Goal: Information Seeking & Learning: Get advice/opinions

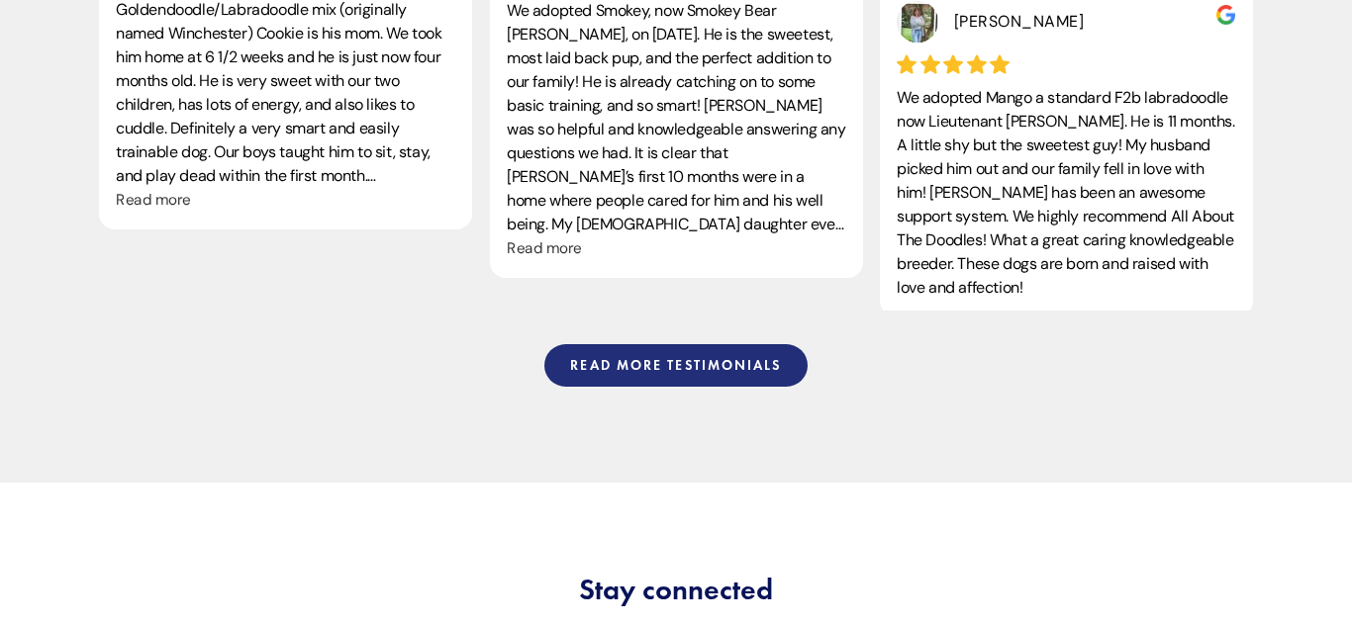
scroll to position [5184, 0]
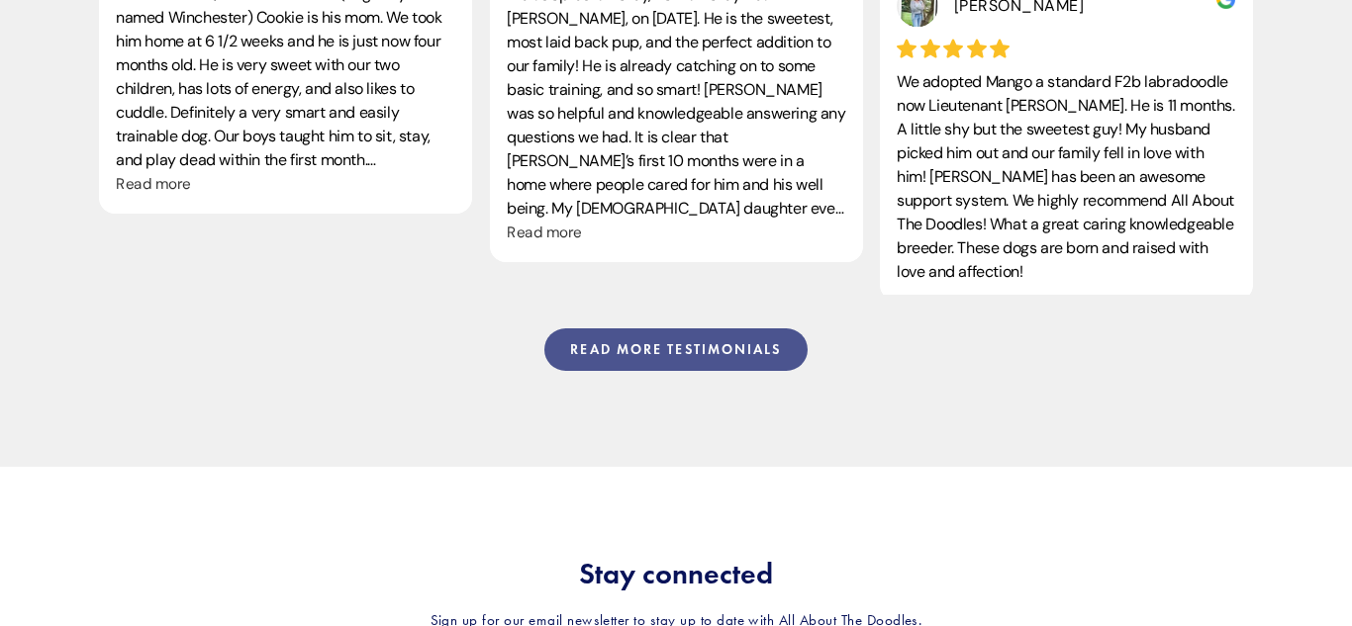
click at [718, 329] on link "Read more testimonials" at bounding box center [675, 350] width 262 height 43
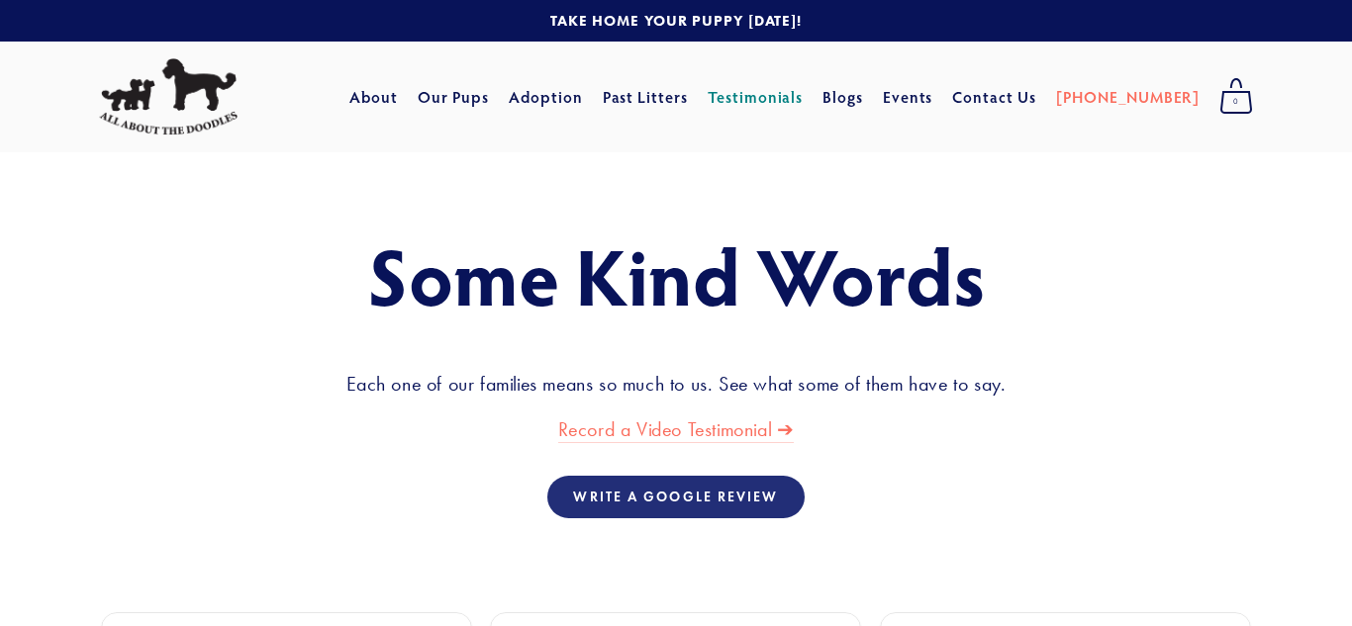
click at [714, 232] on div "Some Kind Words Each one of our families means so much to [GEOGRAPHIC_DATA]. Se…" at bounding box center [676, 346] width 1188 height 229
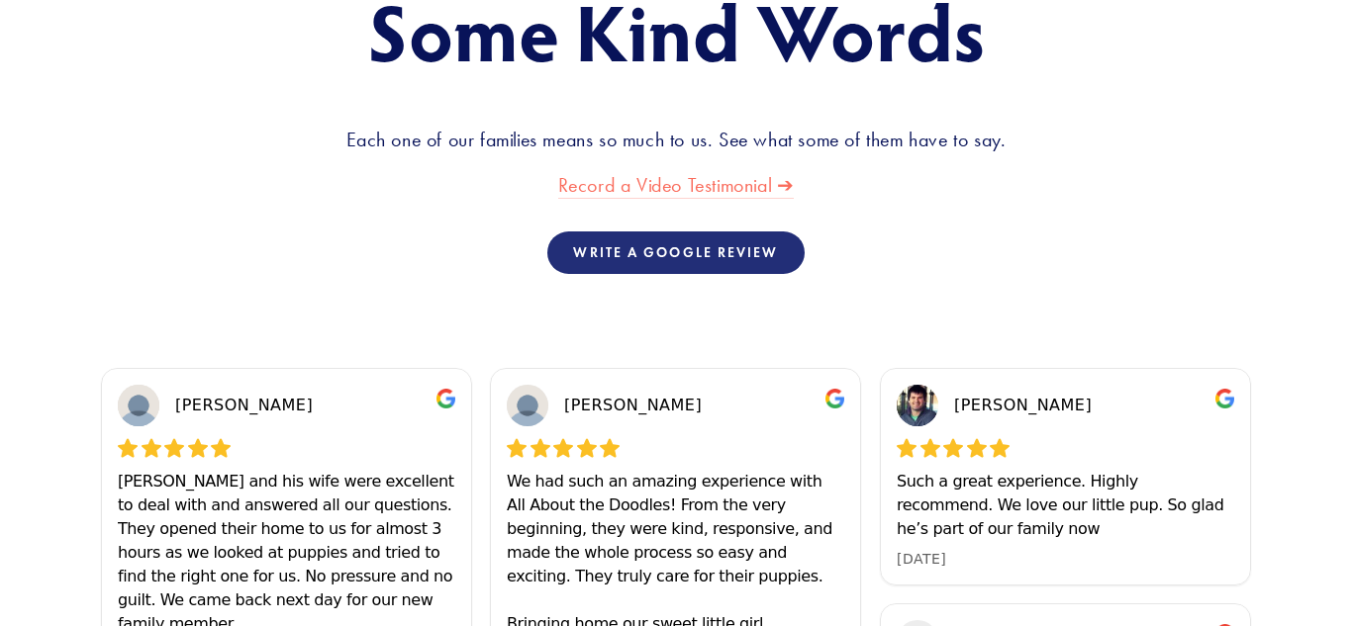
click at [702, 188] on link "Record a Video Testimonial ➔" at bounding box center [676, 186] width 237 height 26
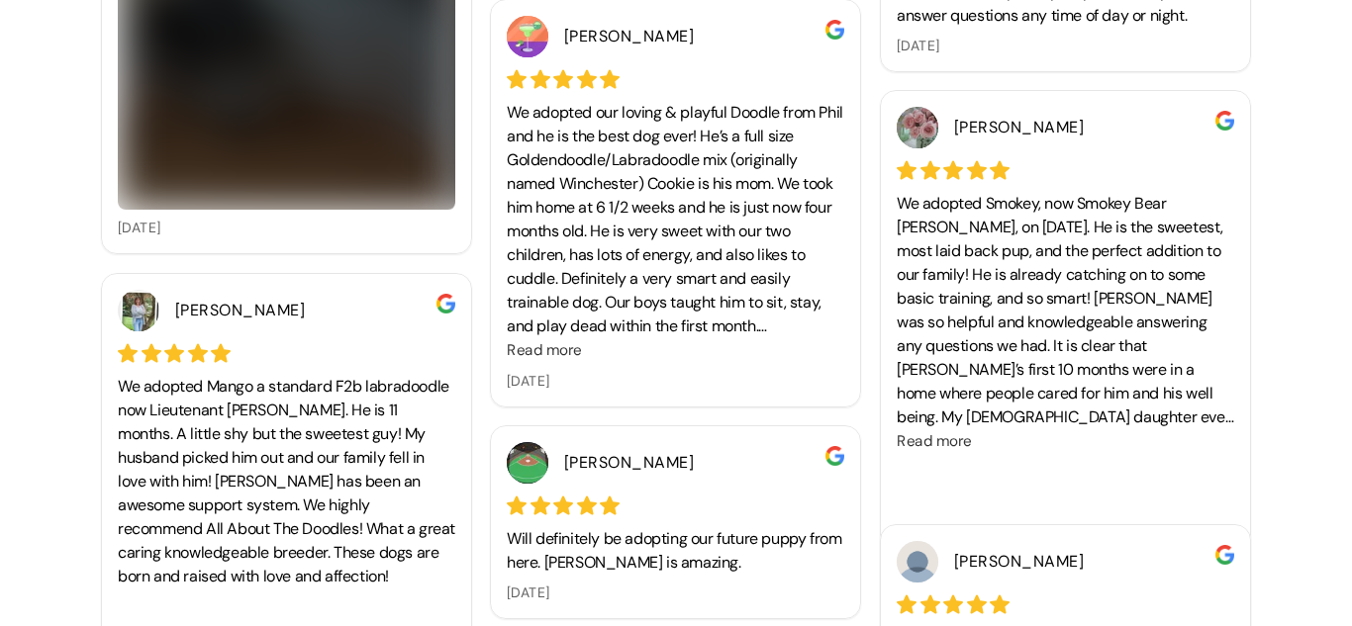
scroll to position [1835, 0]
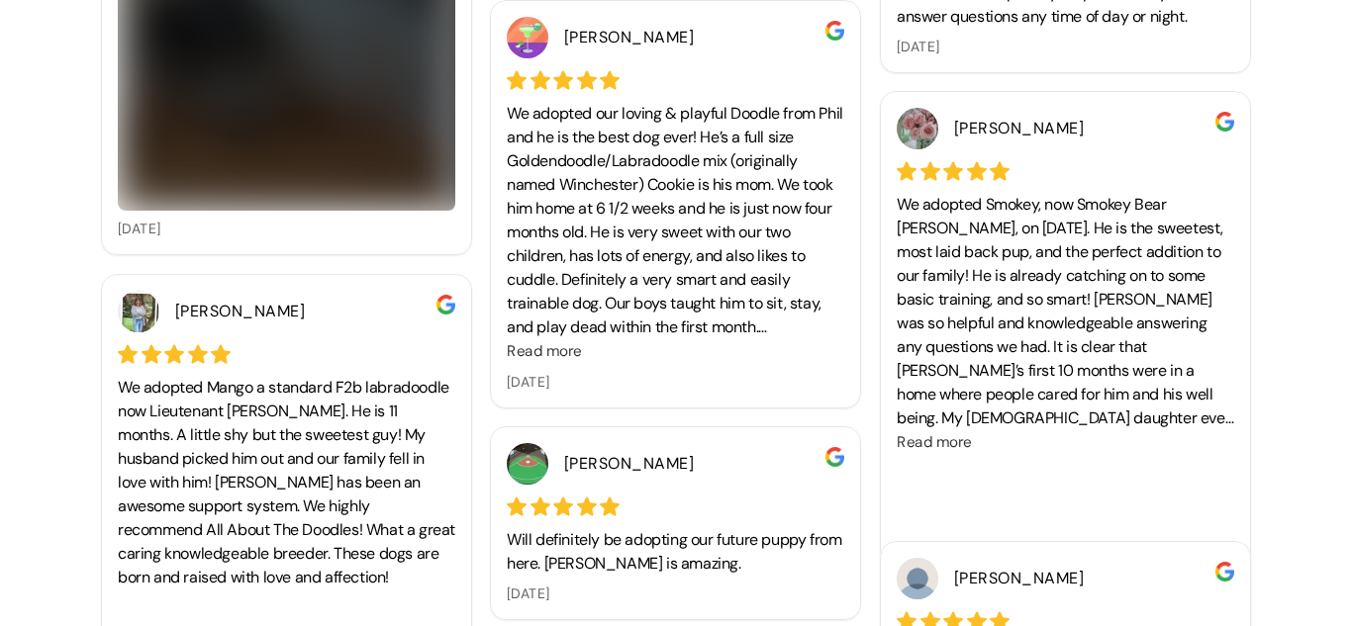
click at [716, 264] on div "We adopted our loving & playful Doodle from Phil and he is the best dog ever! H…" at bounding box center [675, 221] width 337 height 238
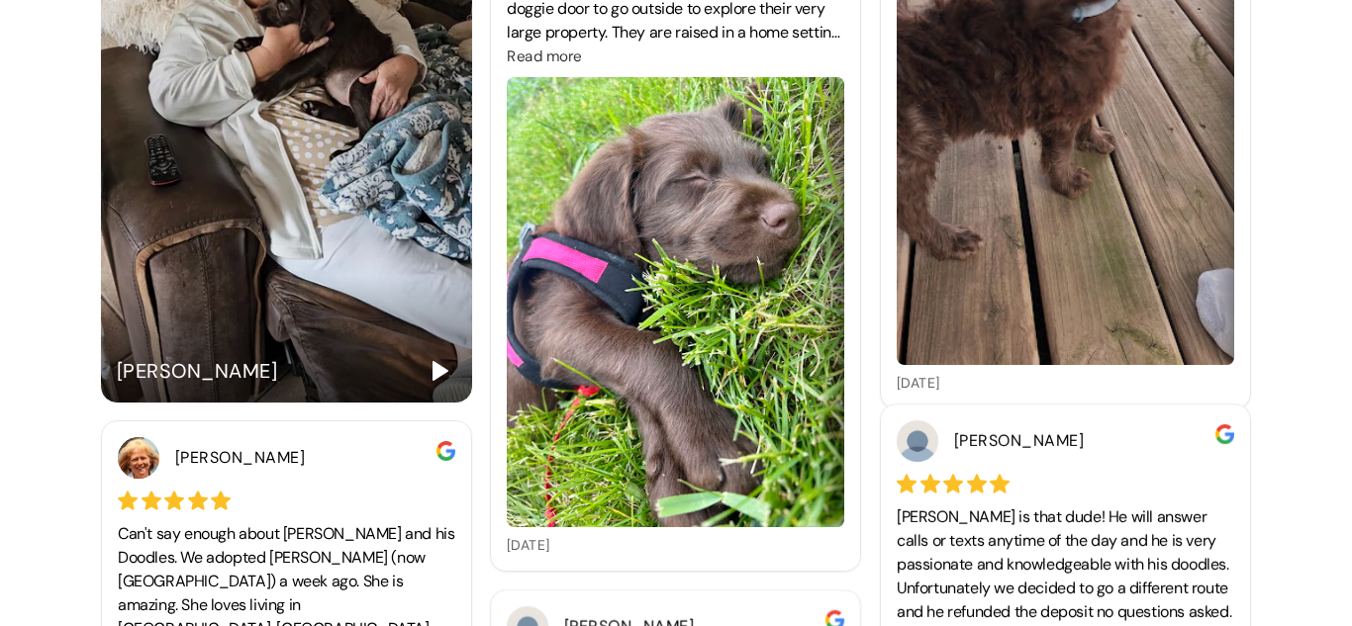
scroll to position [3201, 0]
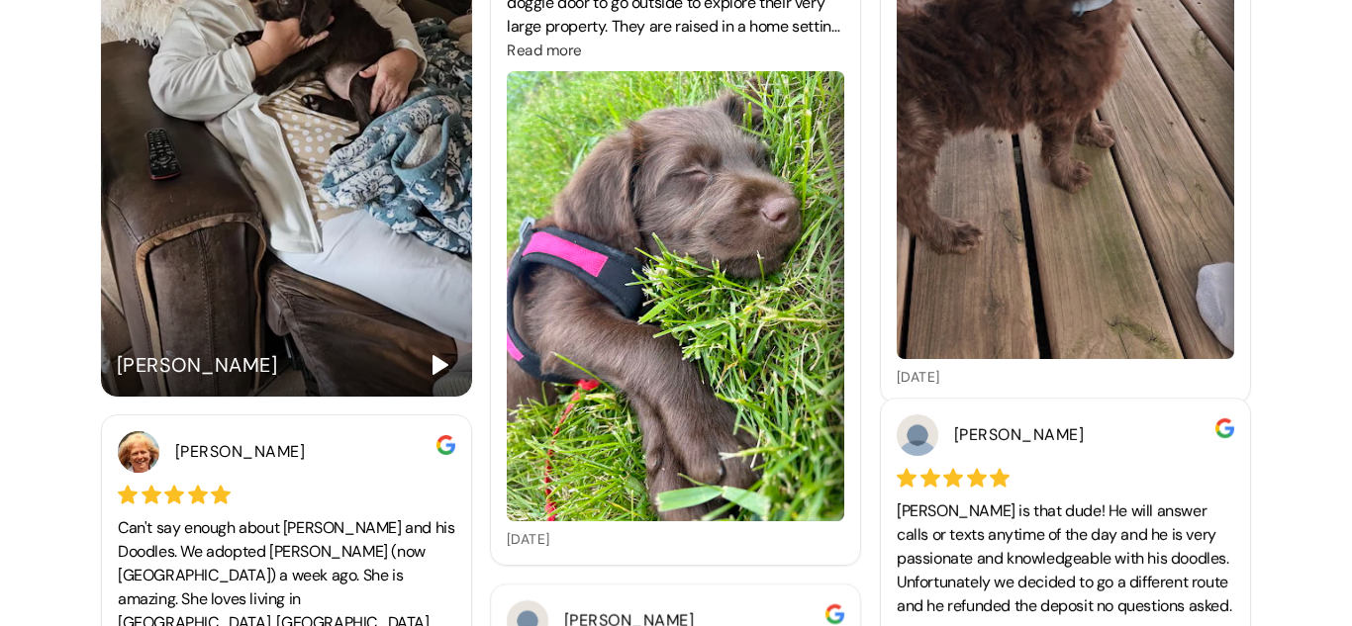
click at [436, 364] on polygon "Play" at bounding box center [440, 365] width 14 height 18
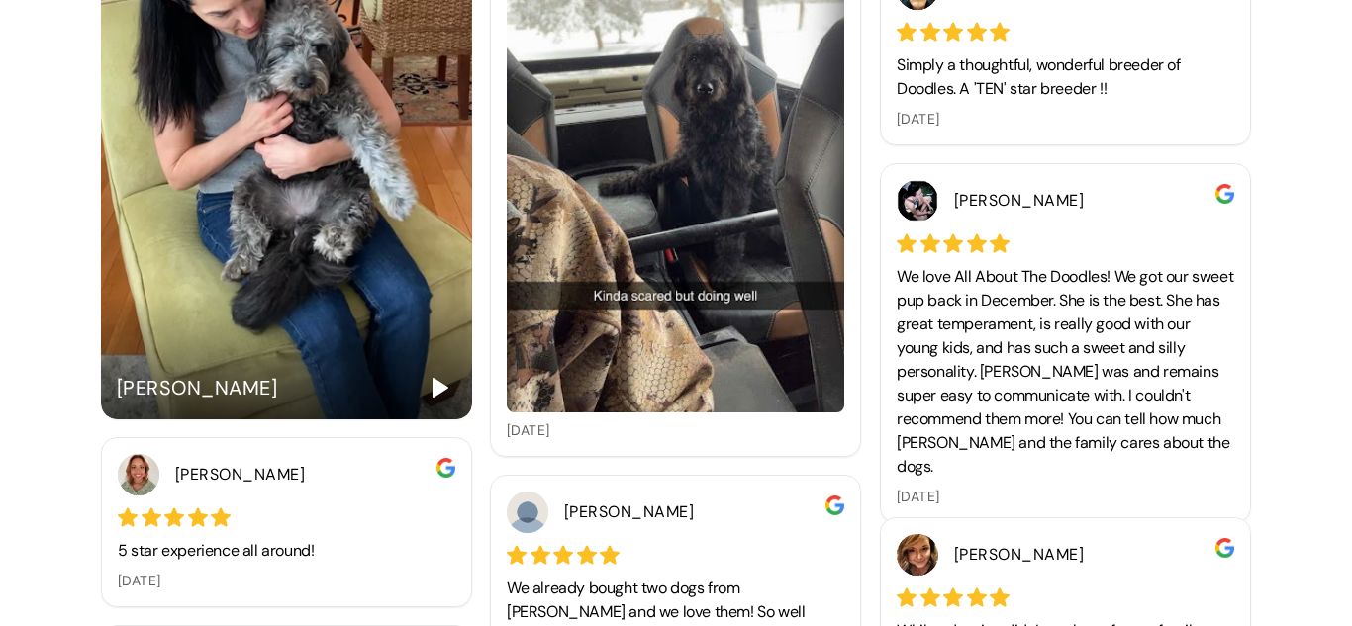
scroll to position [6079, 0]
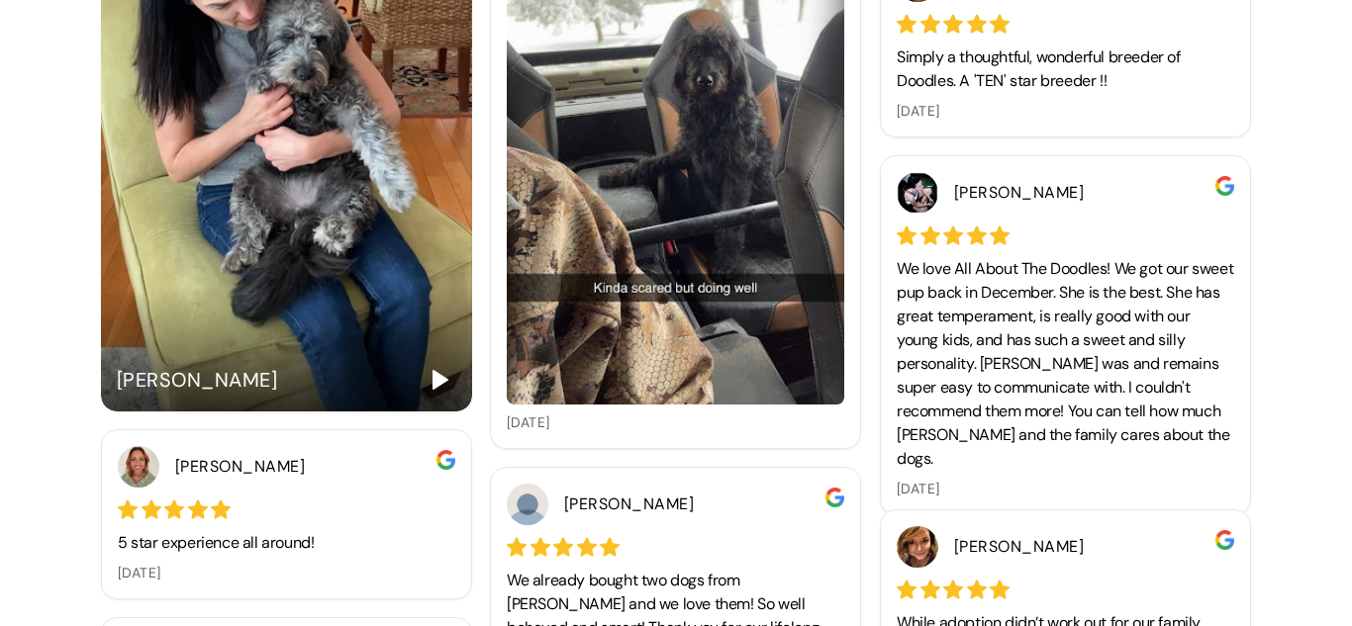
click at [437, 379] on polygon "Play" at bounding box center [440, 380] width 14 height 18
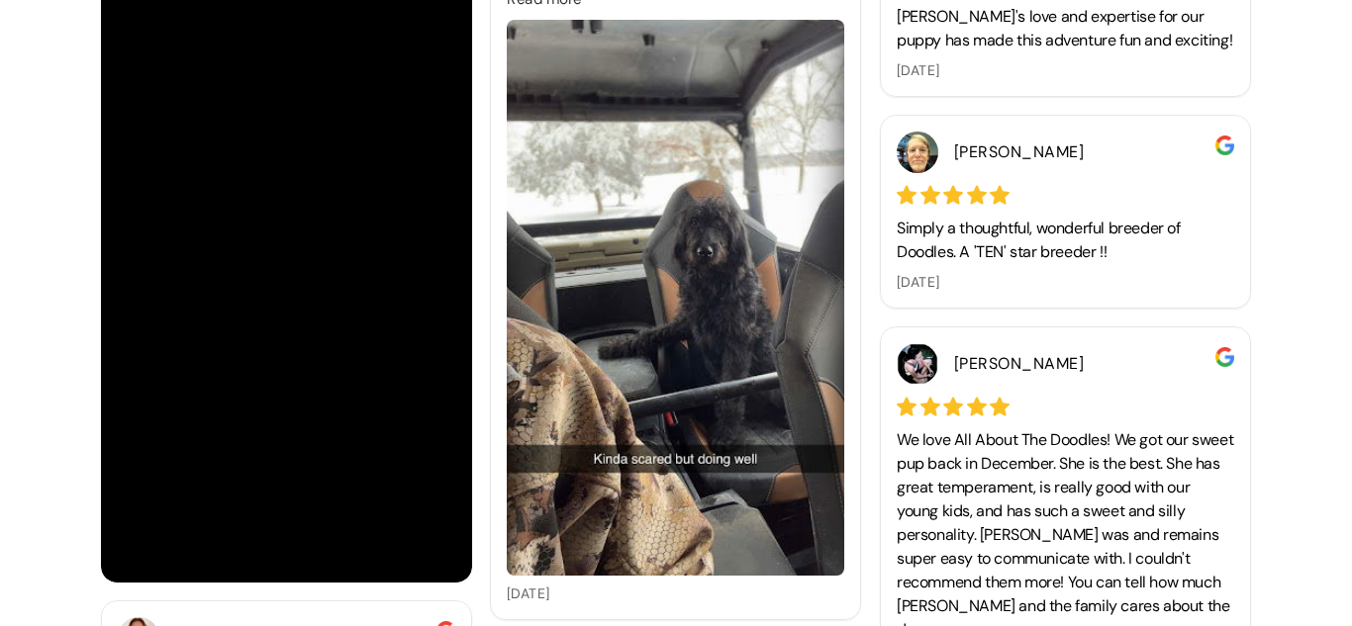
scroll to position [5889, 0]
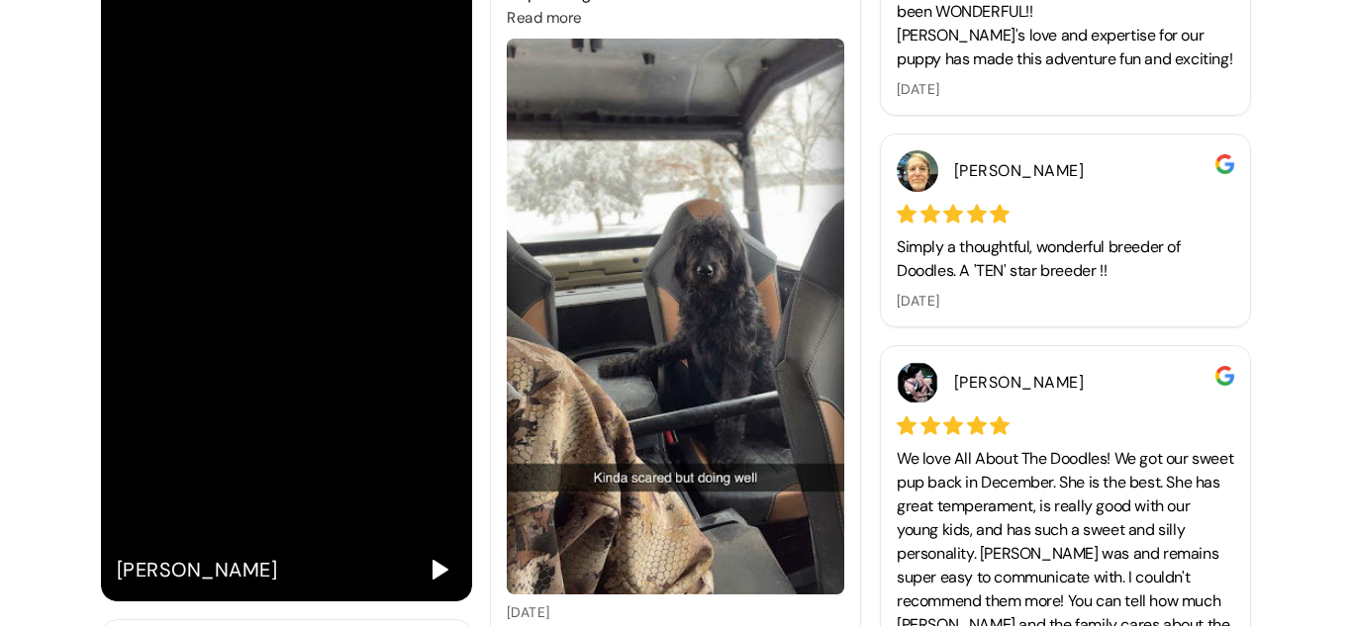
click at [702, 318] on img at bounding box center [675, 317] width 337 height 556
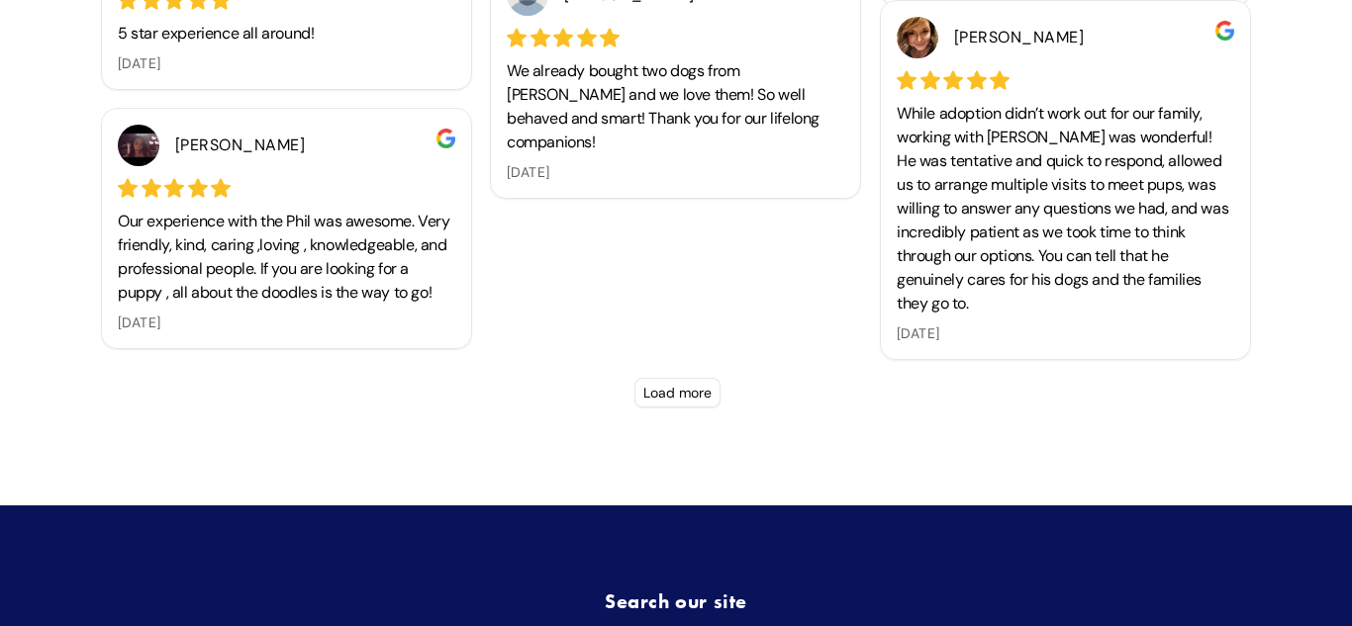
scroll to position [6593, 0]
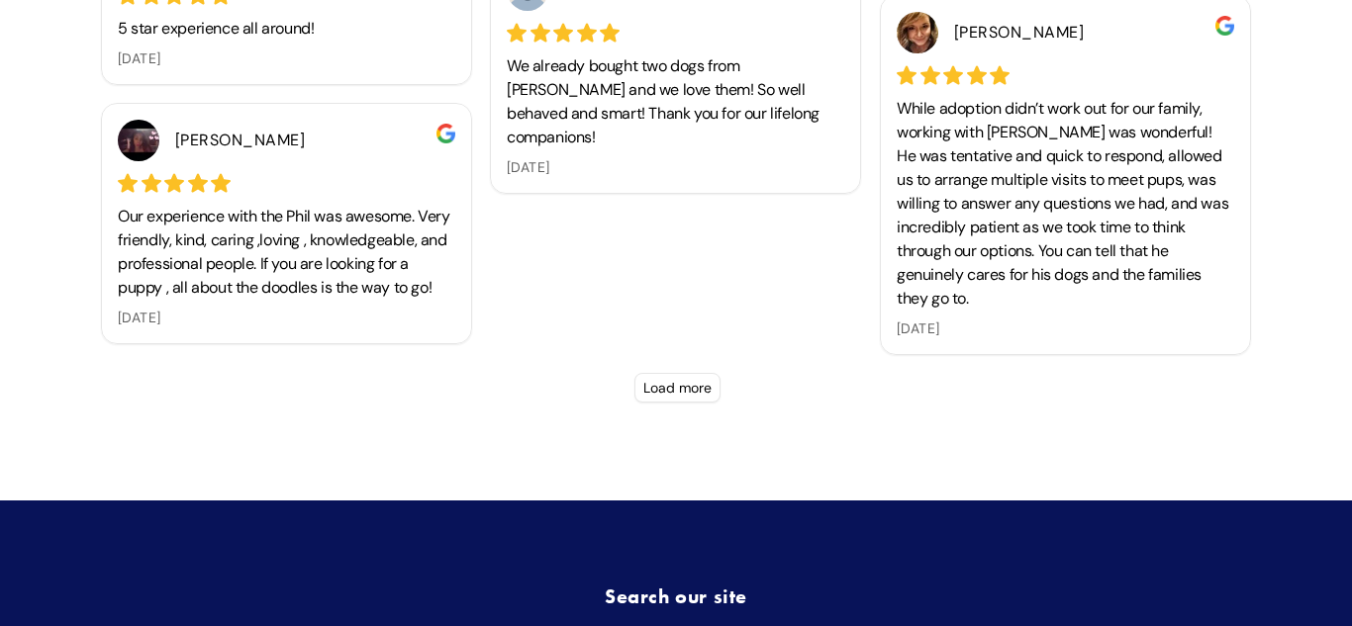
click at [685, 385] on button "Load more" at bounding box center [677, 388] width 86 height 30
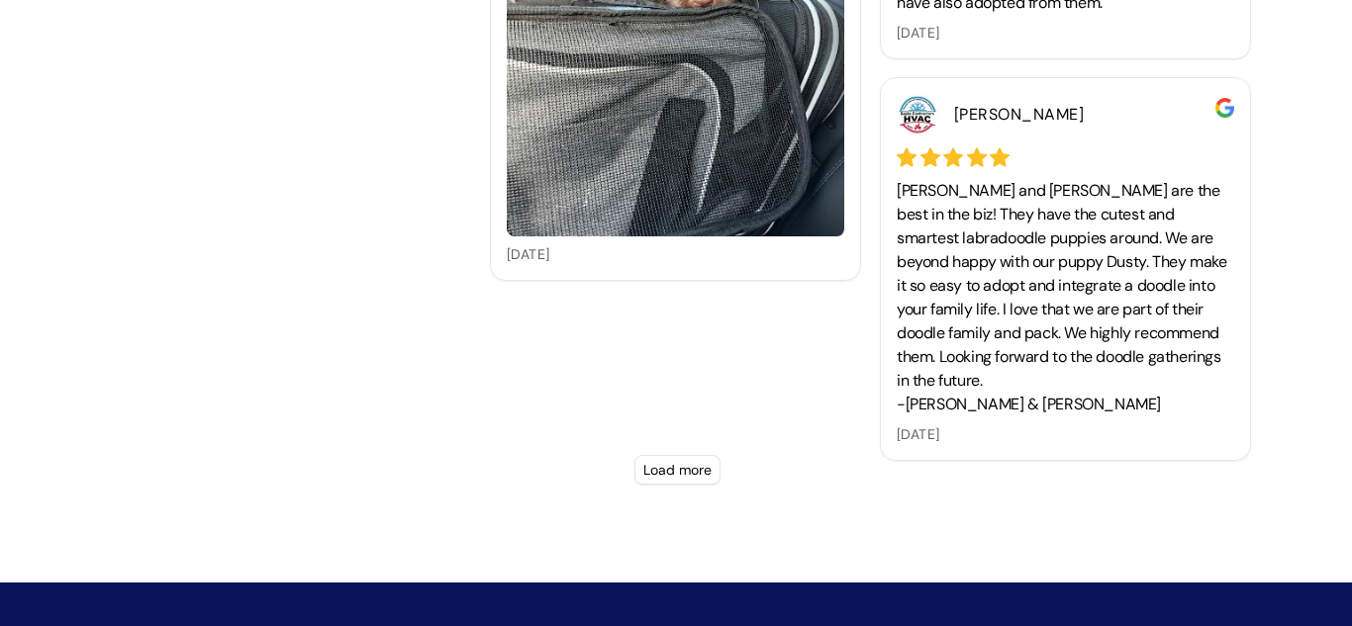
scroll to position [7765, 0]
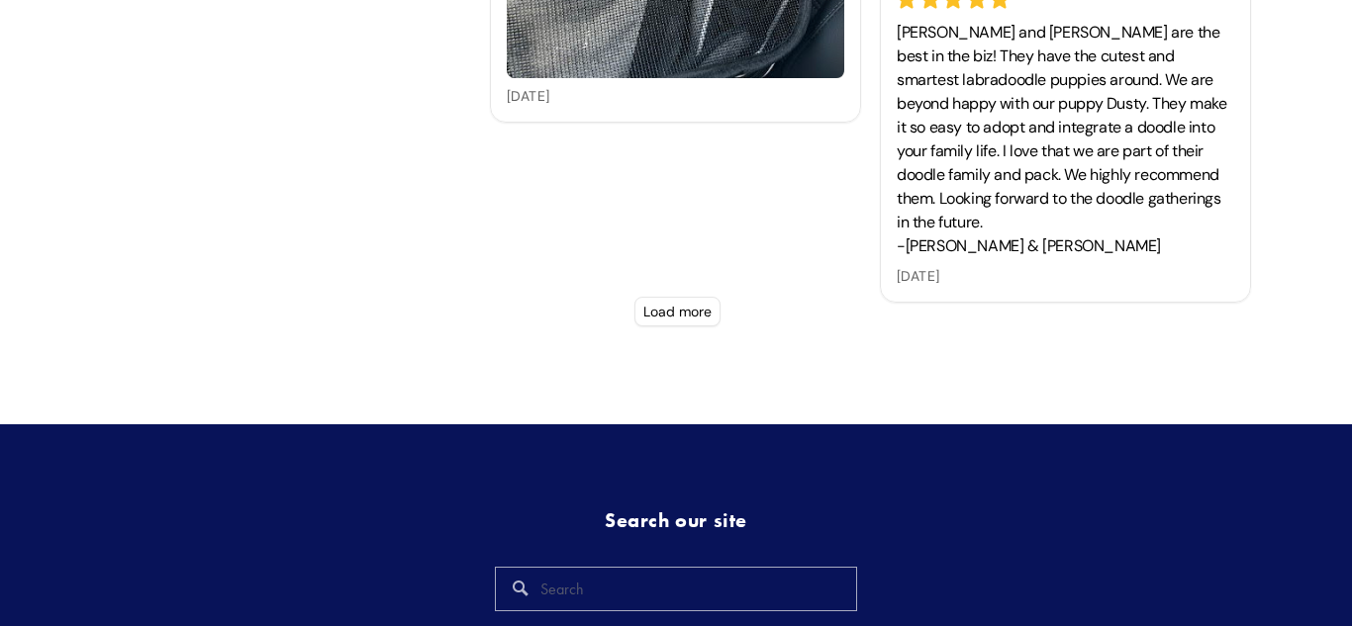
click at [691, 308] on button "Load more" at bounding box center [677, 312] width 86 height 30
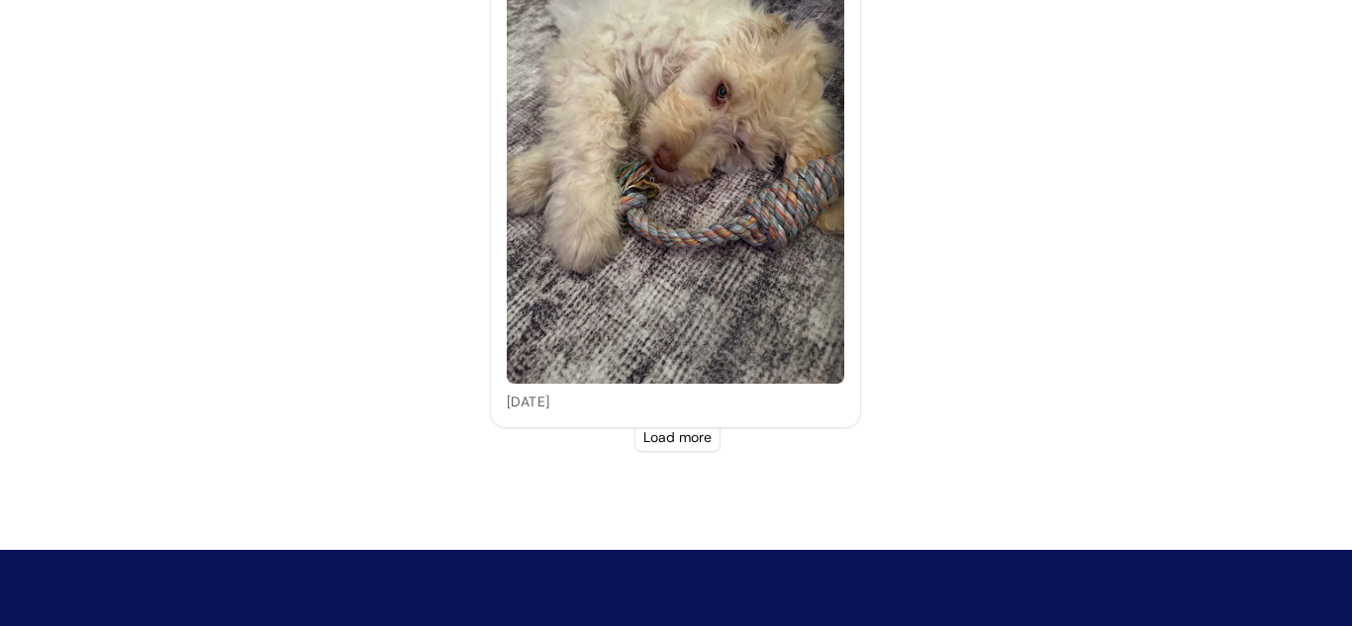
scroll to position [8717, 0]
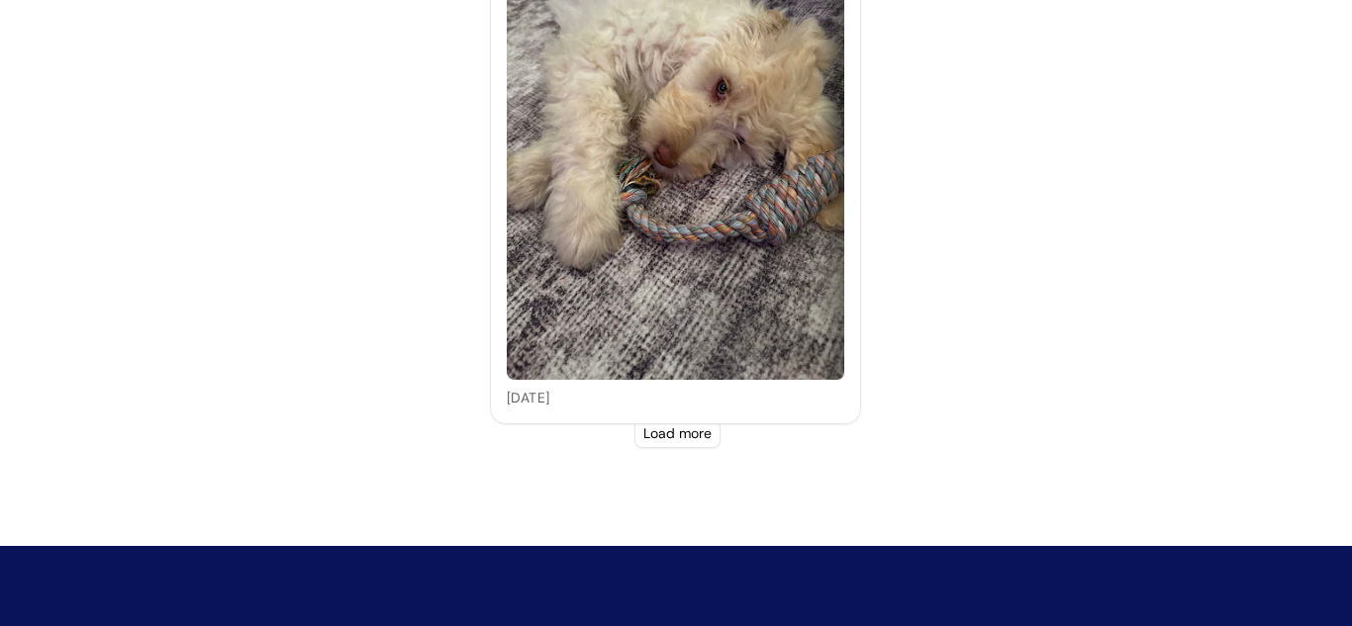
click at [708, 438] on button "Load more" at bounding box center [677, 434] width 86 height 30
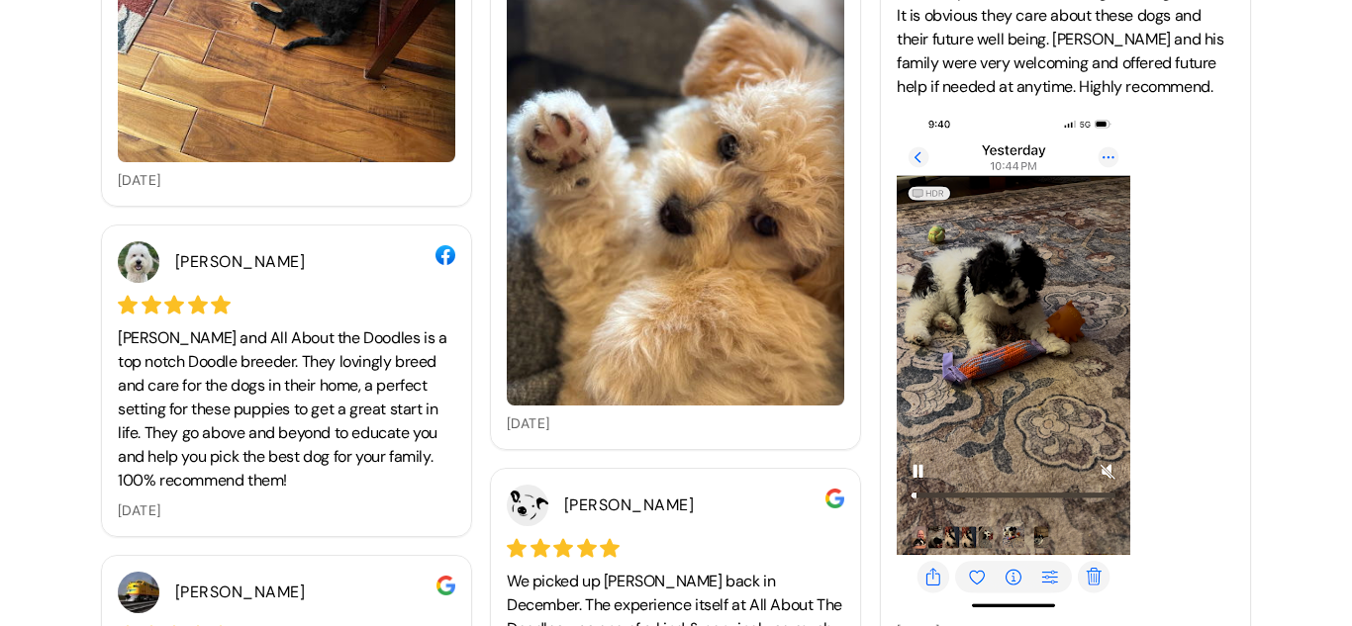
scroll to position [5079, 0]
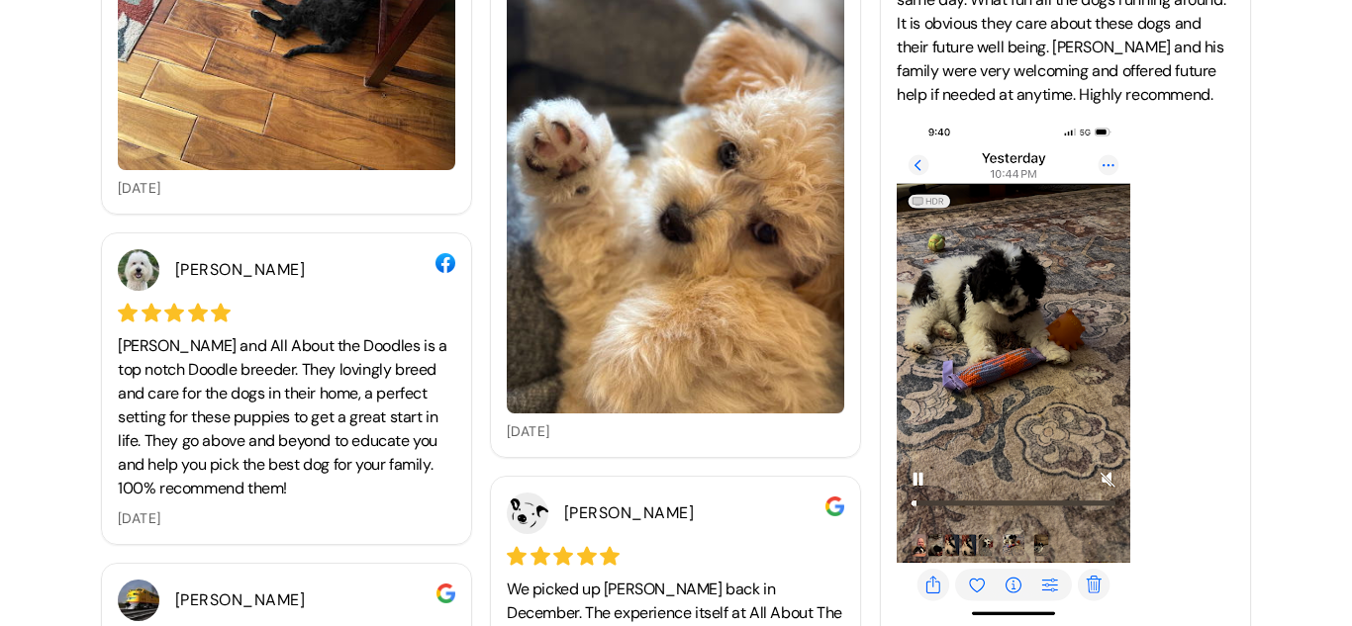
click at [1098, 477] on img at bounding box center [1014, 368] width 234 height 507
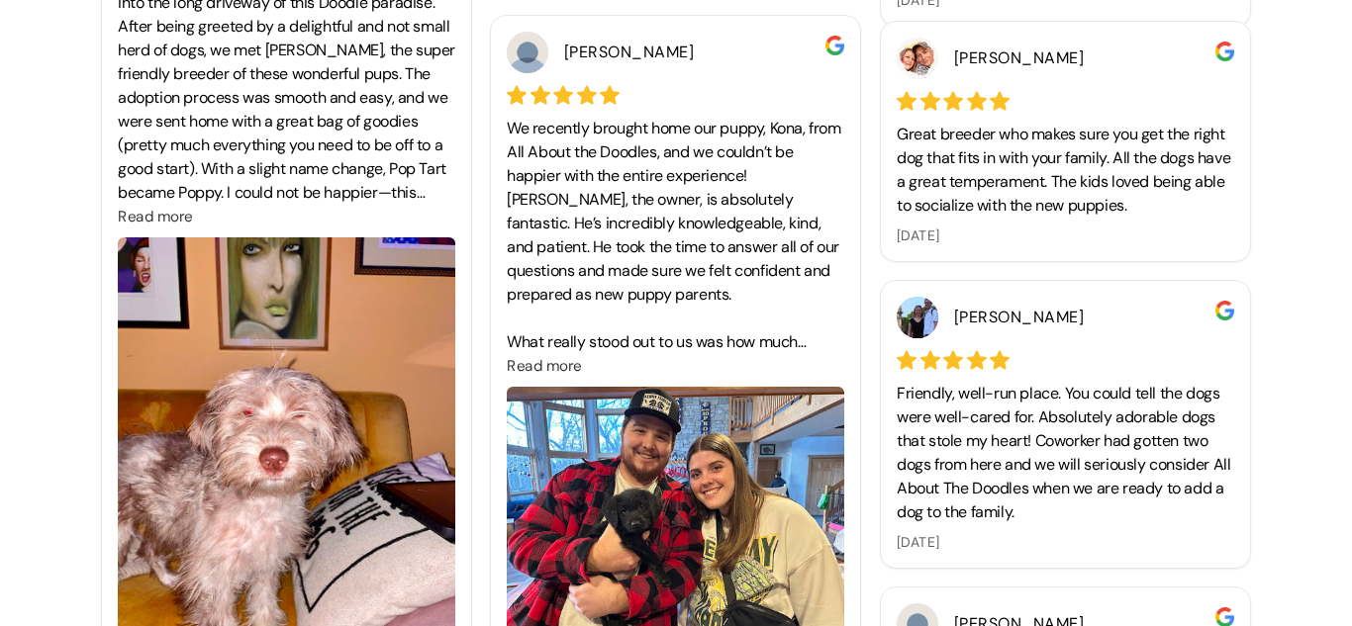
scroll to position [8864, 0]
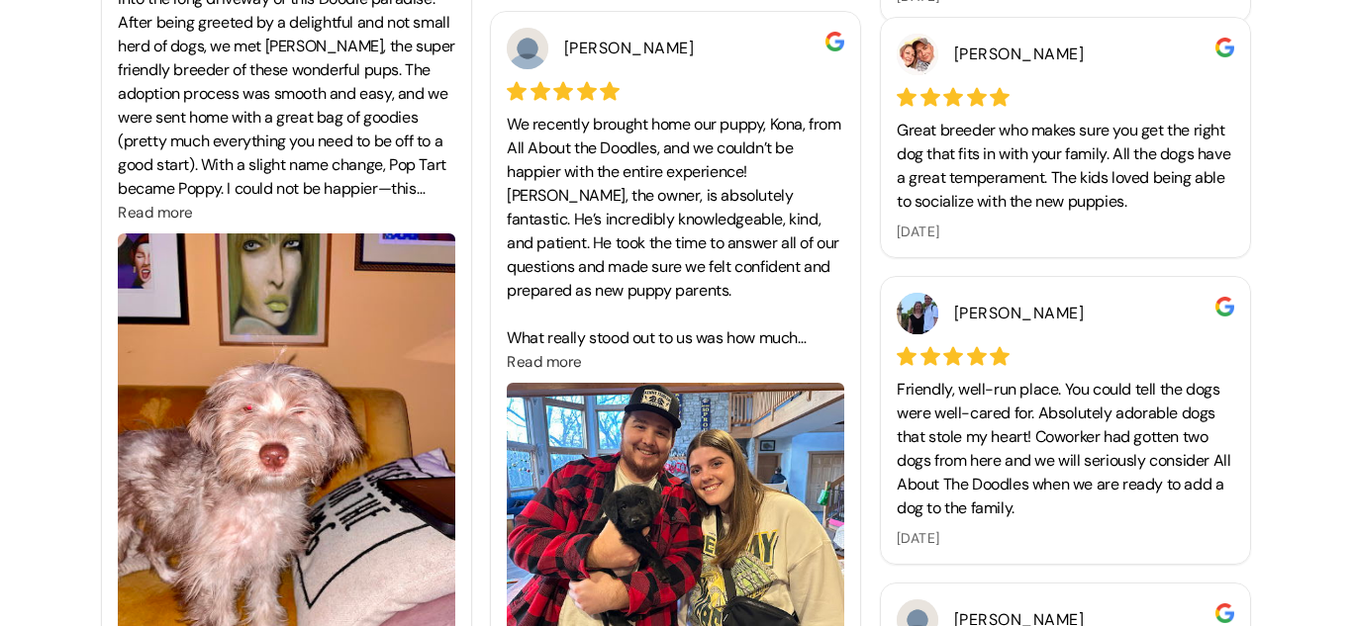
click at [834, 472] on img at bounding box center [675, 509] width 337 height 253
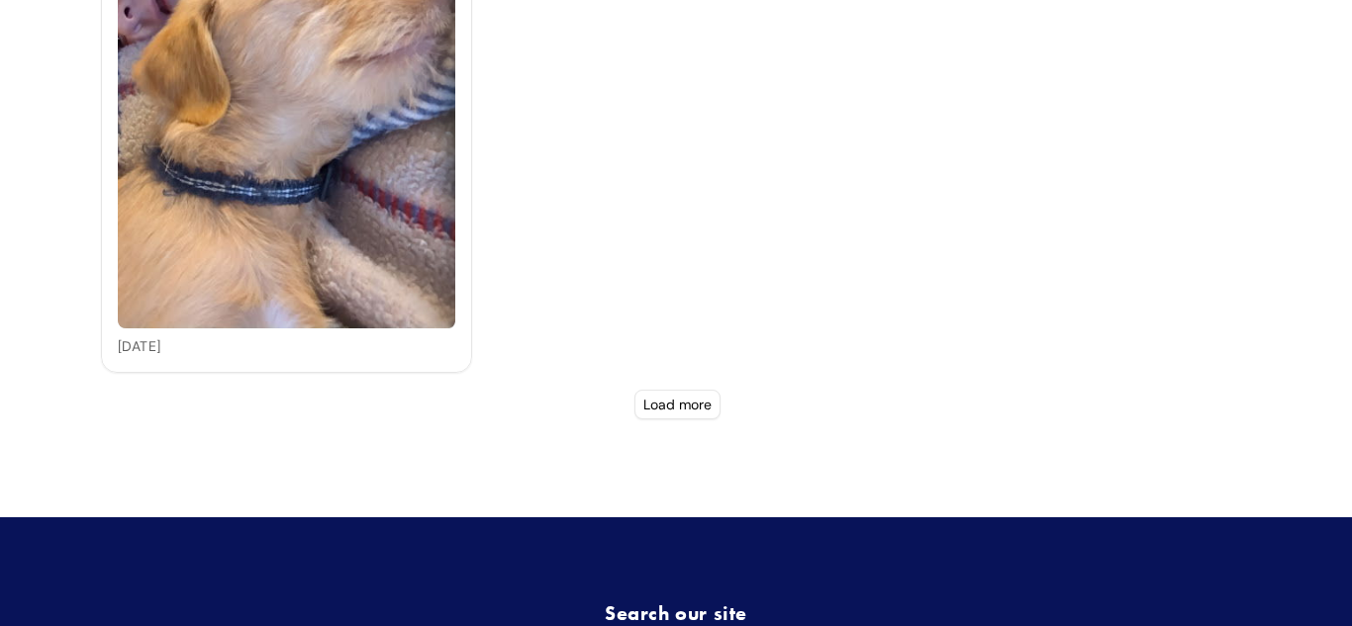
scroll to position [12133, 0]
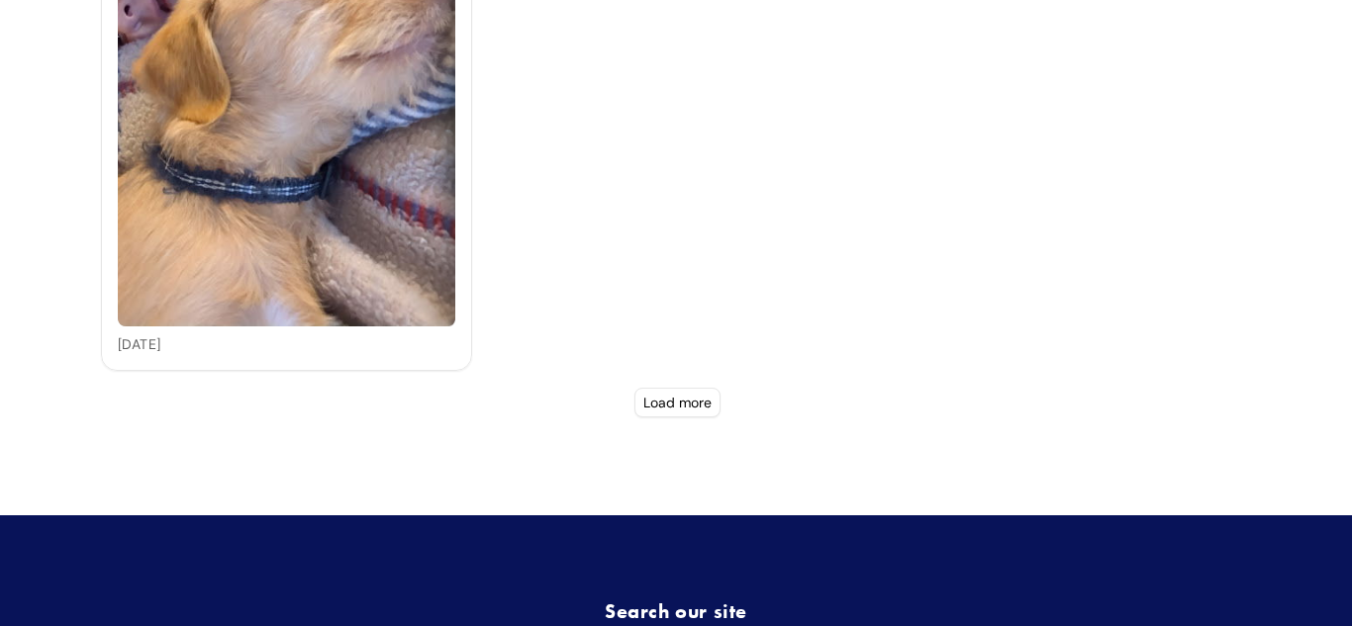
click at [665, 407] on button "Load more" at bounding box center [677, 403] width 86 height 30
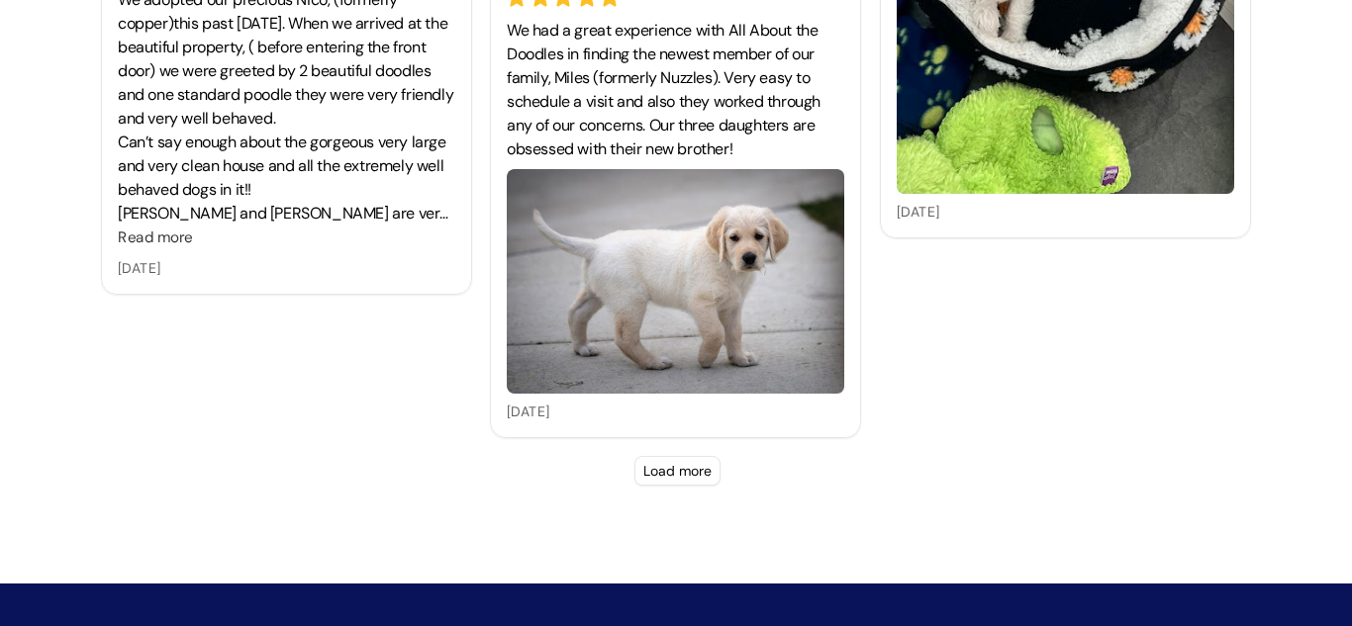
scroll to position [11398, 0]
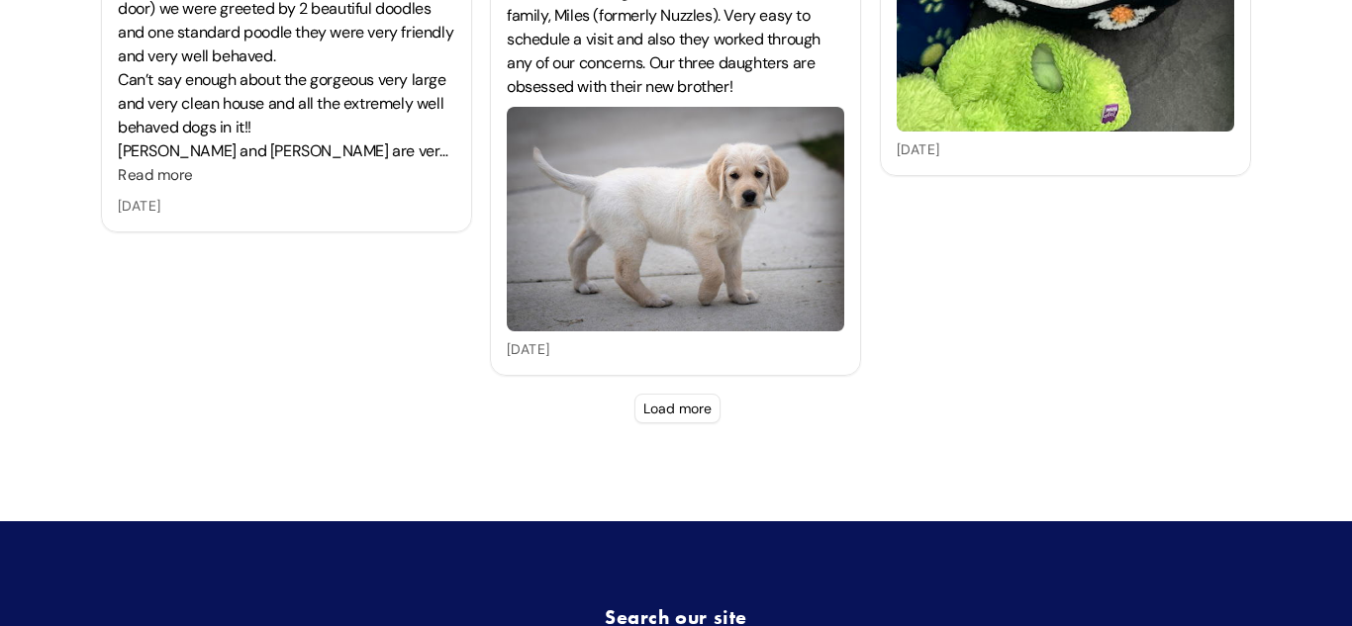
click at [711, 406] on button "Load more" at bounding box center [677, 409] width 86 height 30
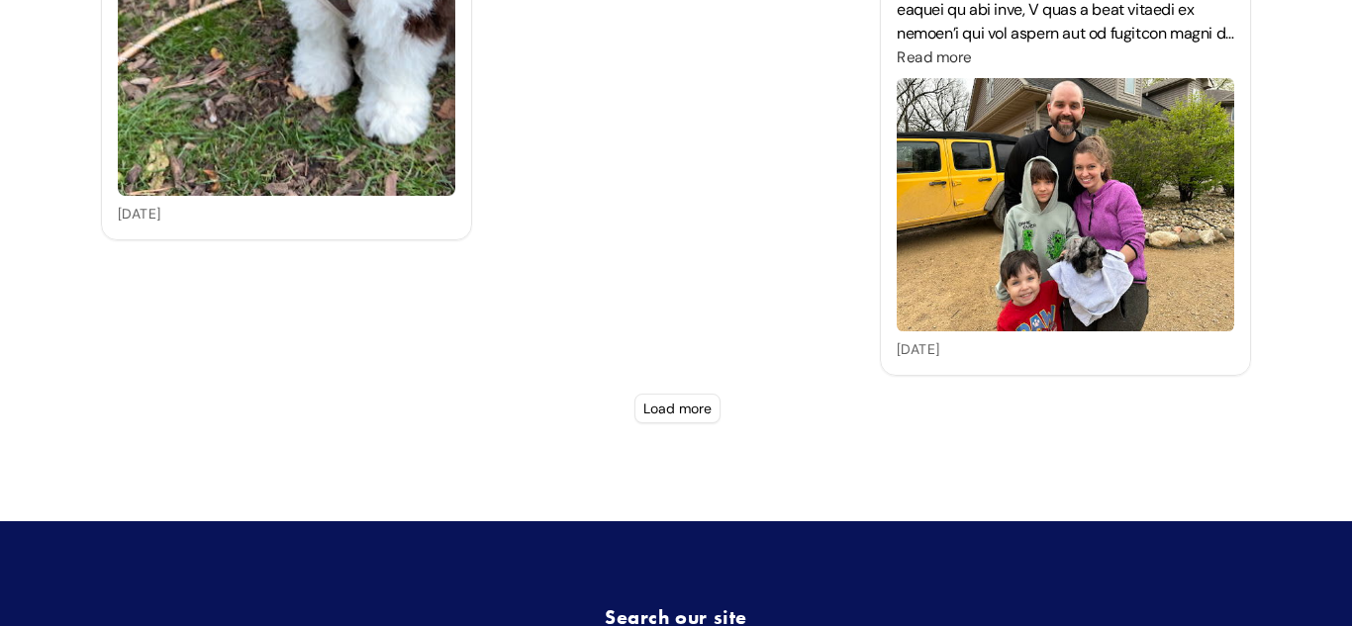
scroll to position [13157, 0]
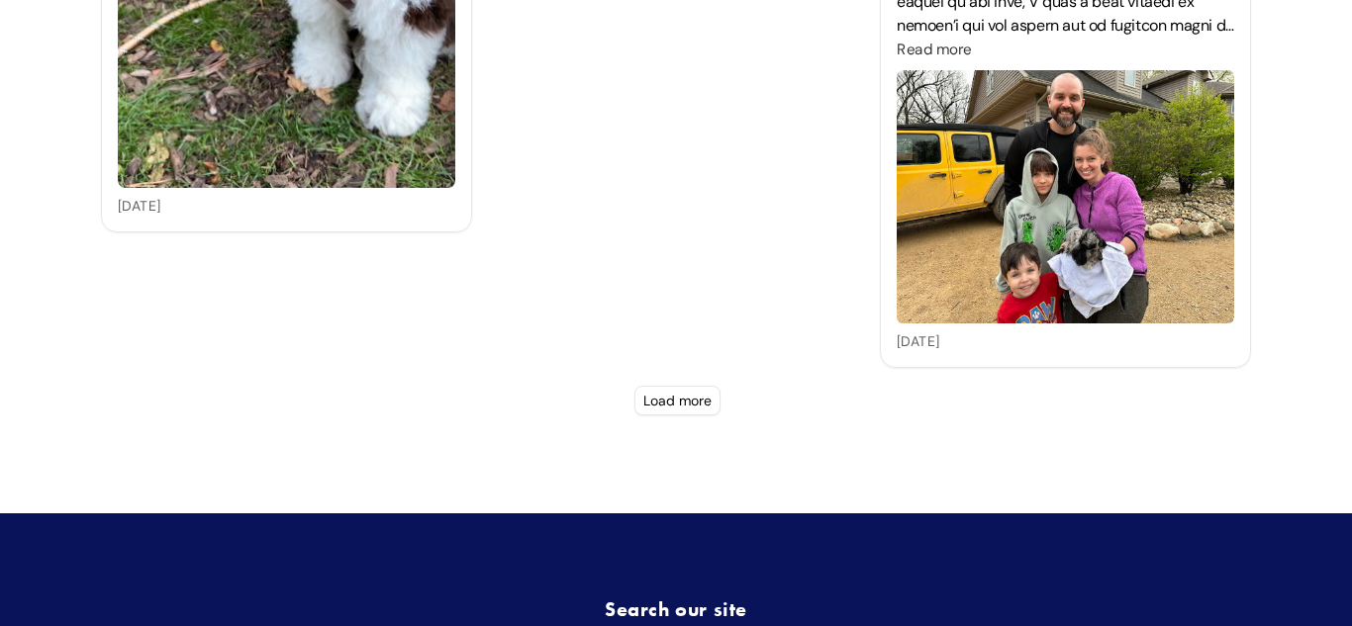
click at [703, 401] on button "Load more" at bounding box center [677, 401] width 86 height 30
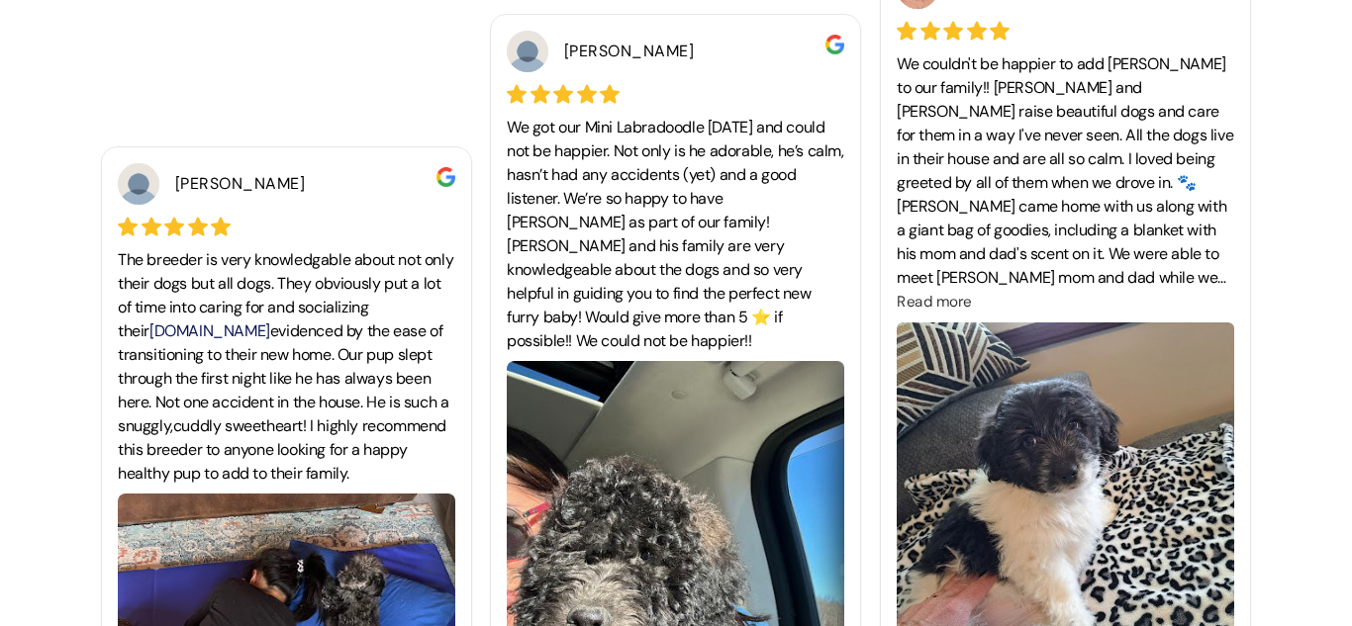
scroll to position [14142, 0]
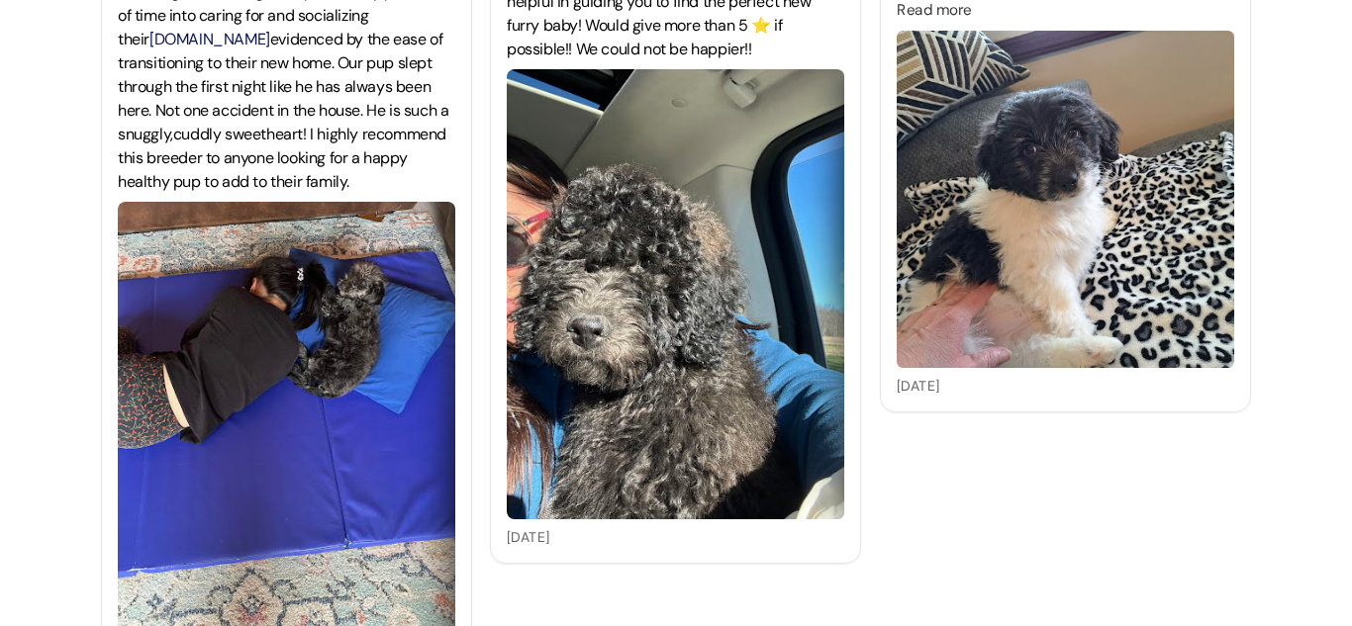
click at [696, 383] on img at bounding box center [675, 294] width 337 height 450
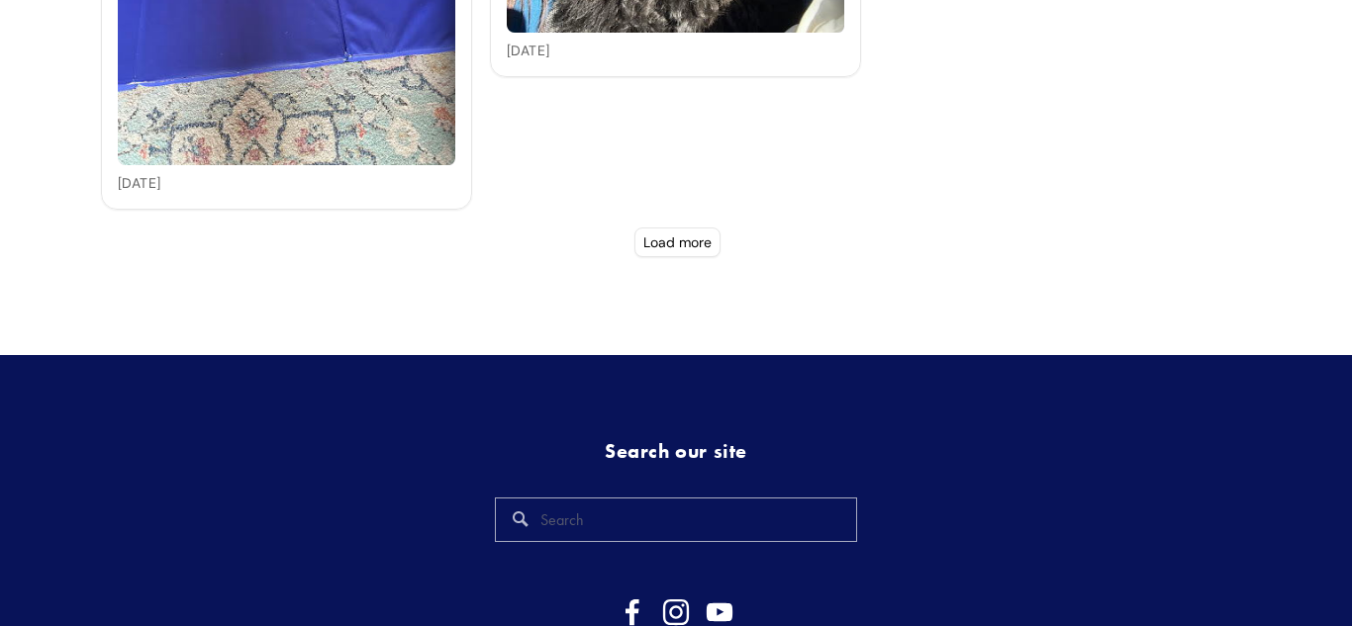
scroll to position [14943, 0]
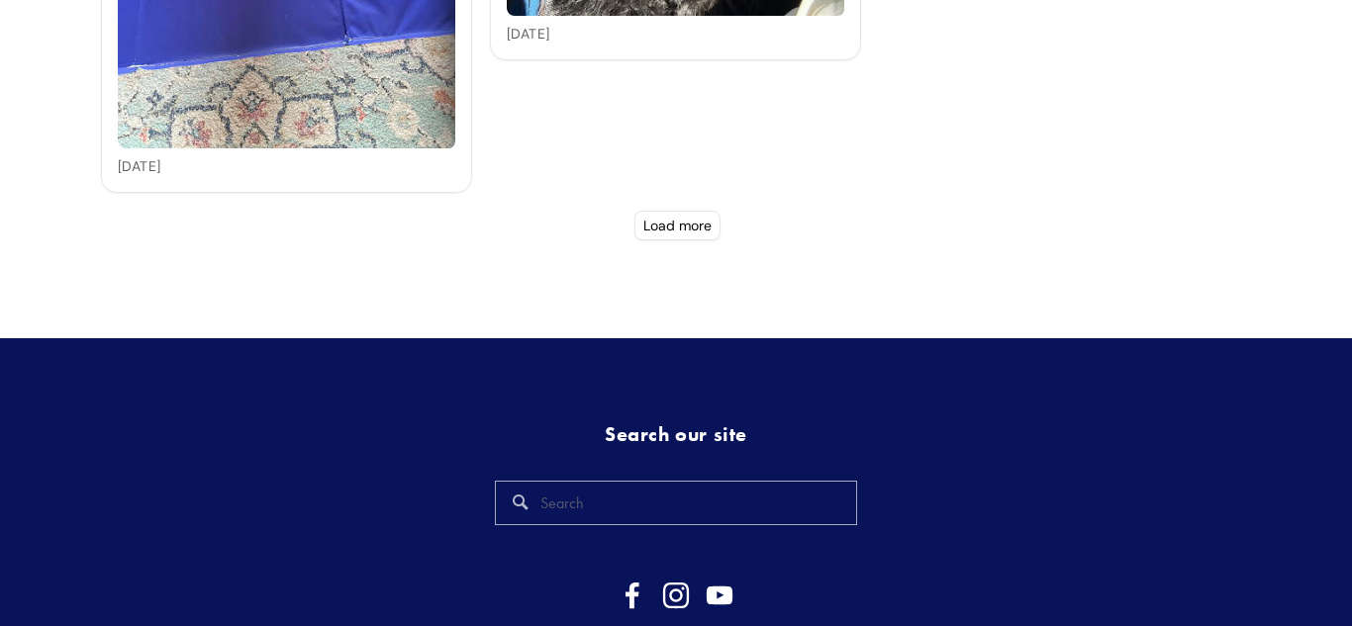
click at [652, 220] on button "Load more" at bounding box center [677, 226] width 86 height 30
click at [656, 229] on button "Load more" at bounding box center [677, 226] width 86 height 30
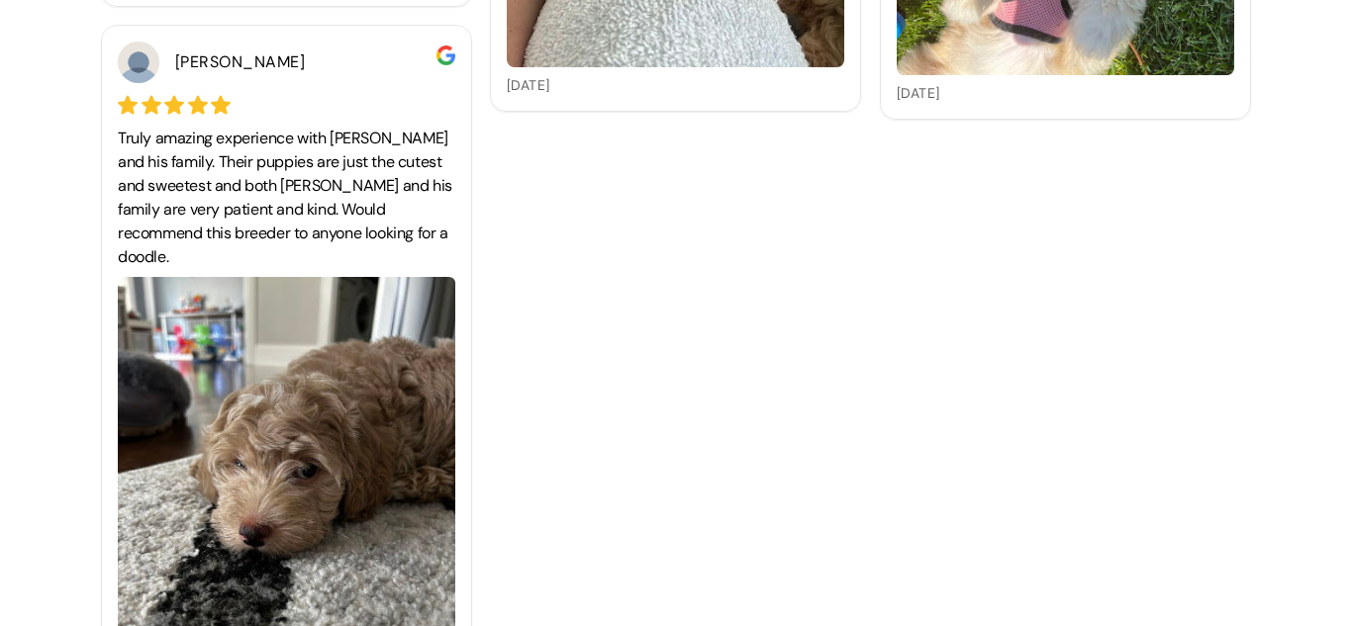
scroll to position [19280, 0]
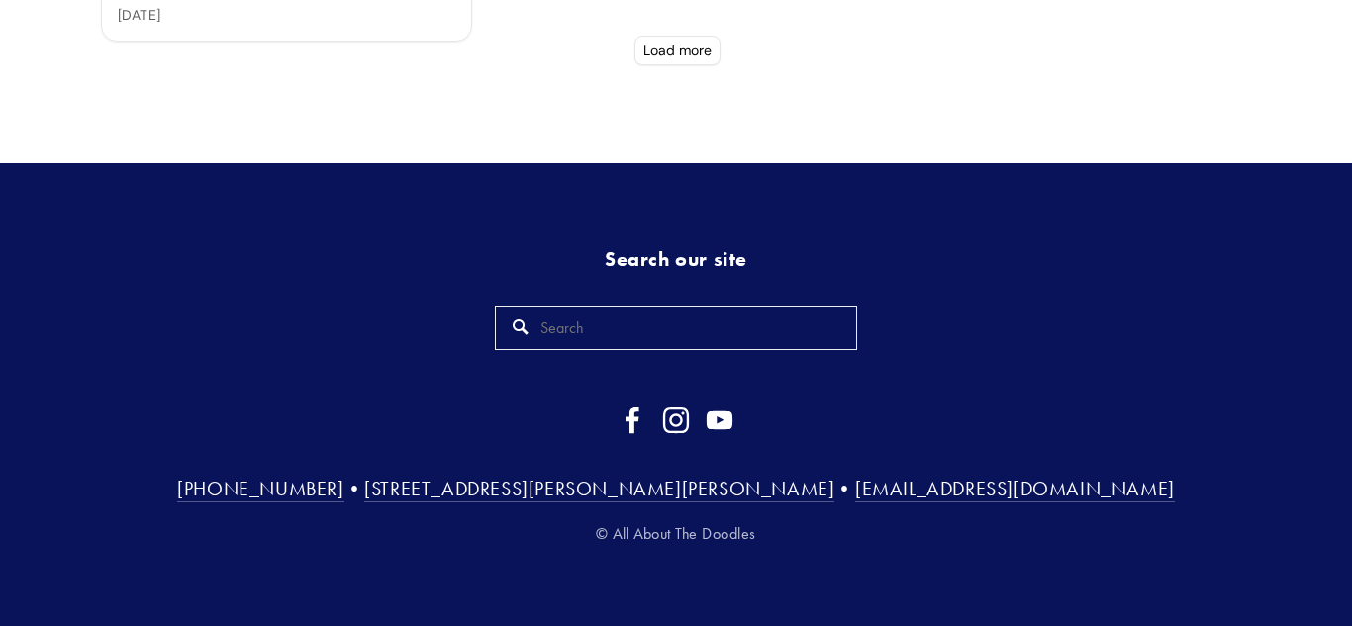
click at [644, 328] on input "Search" at bounding box center [676, 328] width 362 height 45
type input "1"
click at [859, 490] on link "[EMAIL_ADDRESS][DOMAIN_NAME]" at bounding box center [1015, 490] width 320 height 26
